Goal: Find specific page/section: Find specific page/section

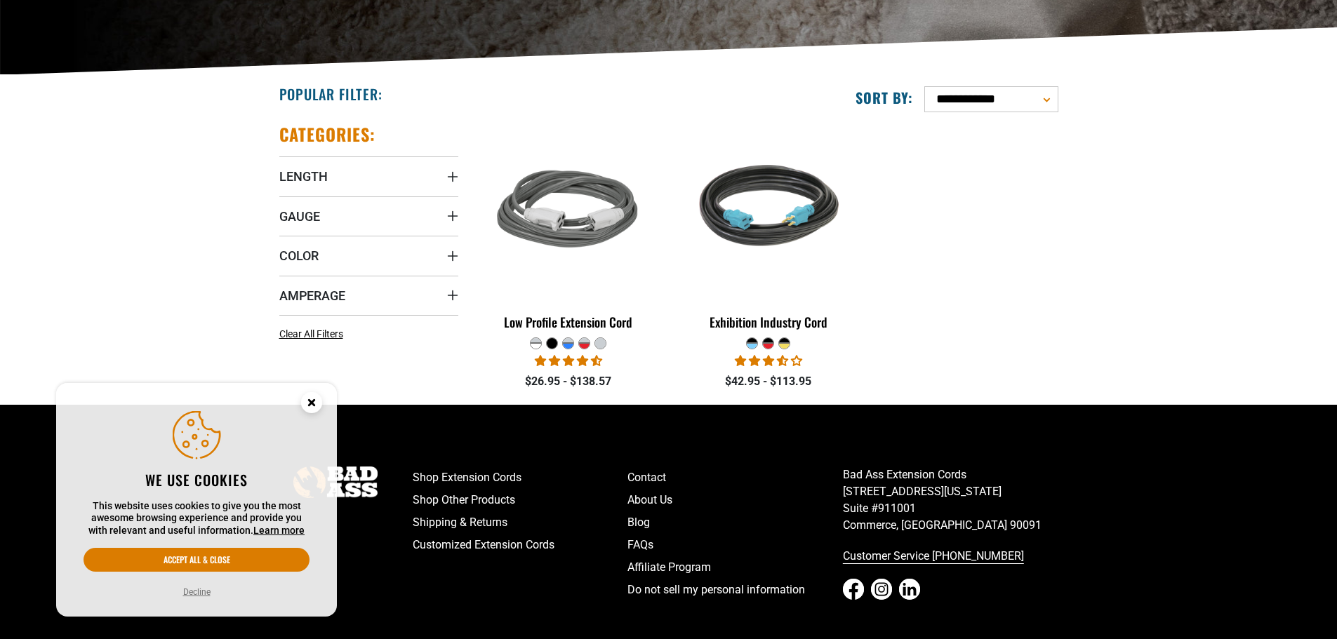
click at [312, 402] on icon "Cookie Consent" at bounding box center [311, 402] width 5 height 5
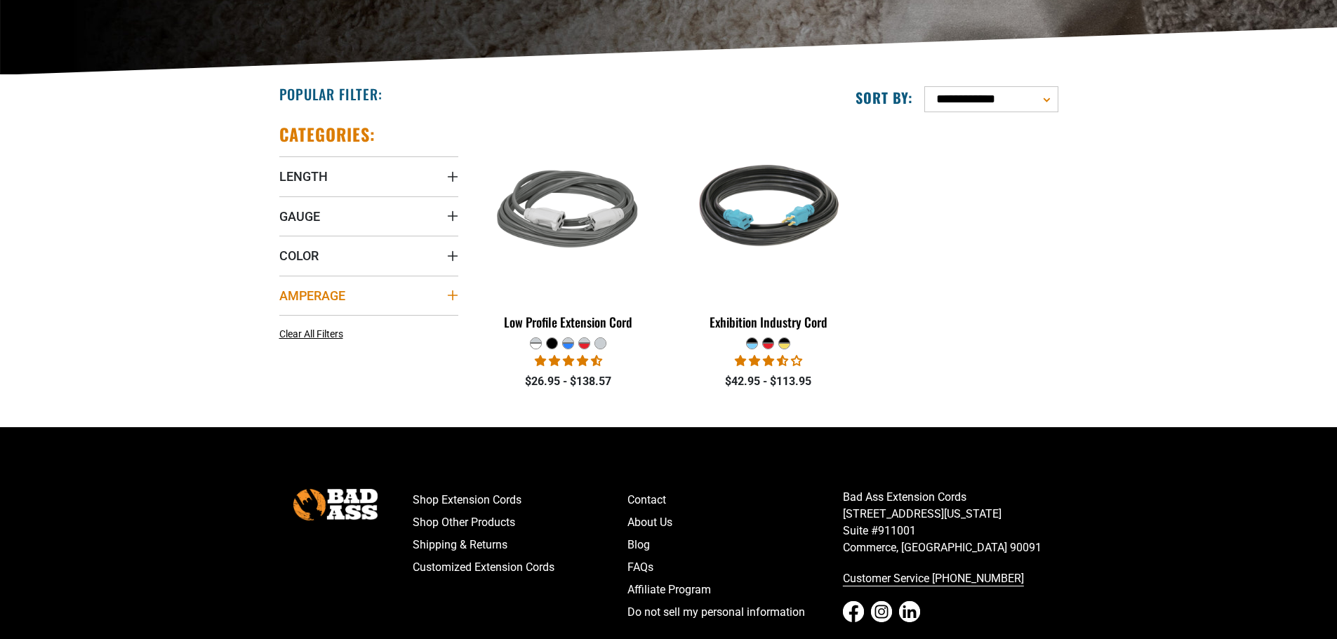
click at [449, 295] on icon "Amperage" at bounding box center [452, 295] width 11 height 11
click at [449, 295] on icon "Amperage" at bounding box center [452, 295] width 11 height 2
click at [448, 256] on icon "Color" at bounding box center [452, 256] width 10 height 10
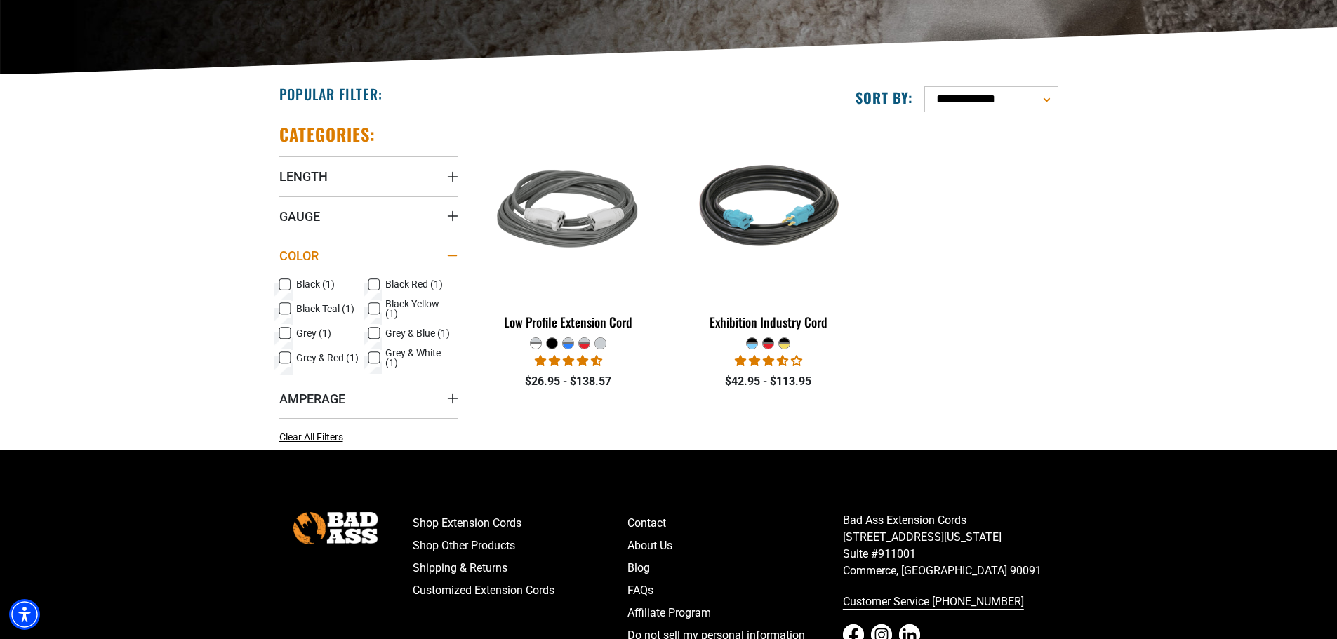
click at [448, 256] on icon "Color" at bounding box center [452, 255] width 10 height 1
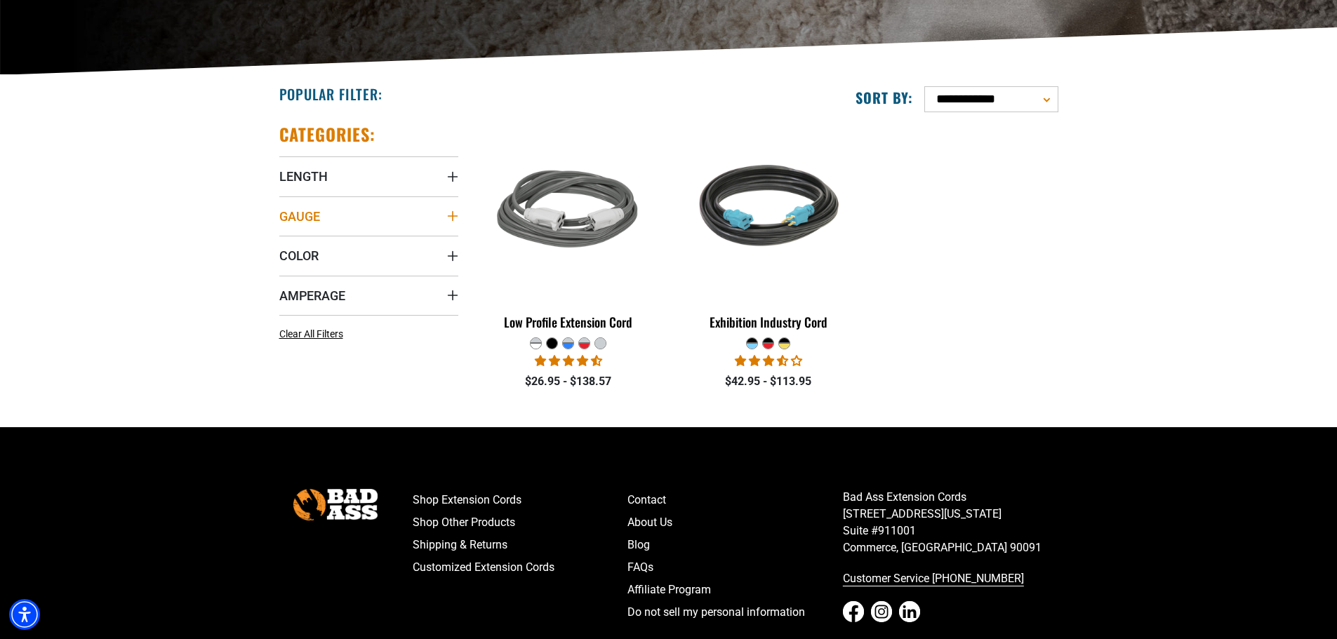
click at [452, 213] on icon "Gauge" at bounding box center [452, 216] width 10 height 10
click at [452, 213] on div "Gauge" at bounding box center [452, 216] width 11 height 11
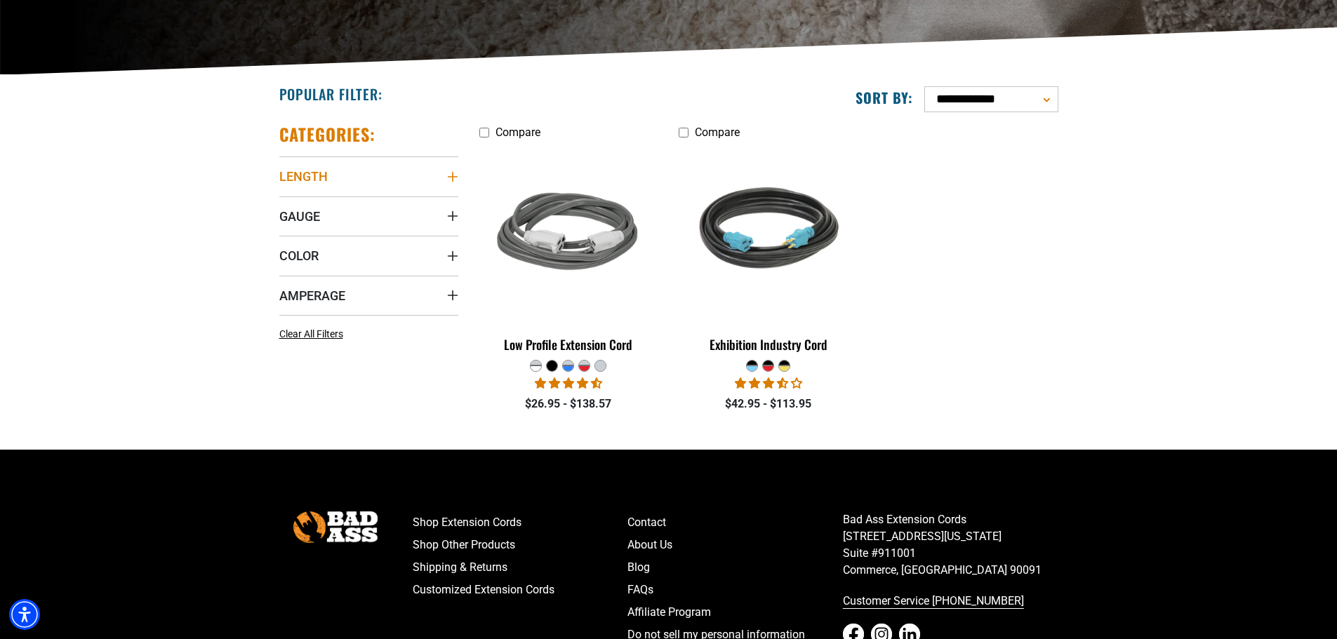
click at [450, 177] on icon "Length" at bounding box center [452, 177] width 10 height 10
click at [450, 174] on div "Length" at bounding box center [452, 176] width 11 height 11
